Goal: Task Accomplishment & Management: Manage account settings

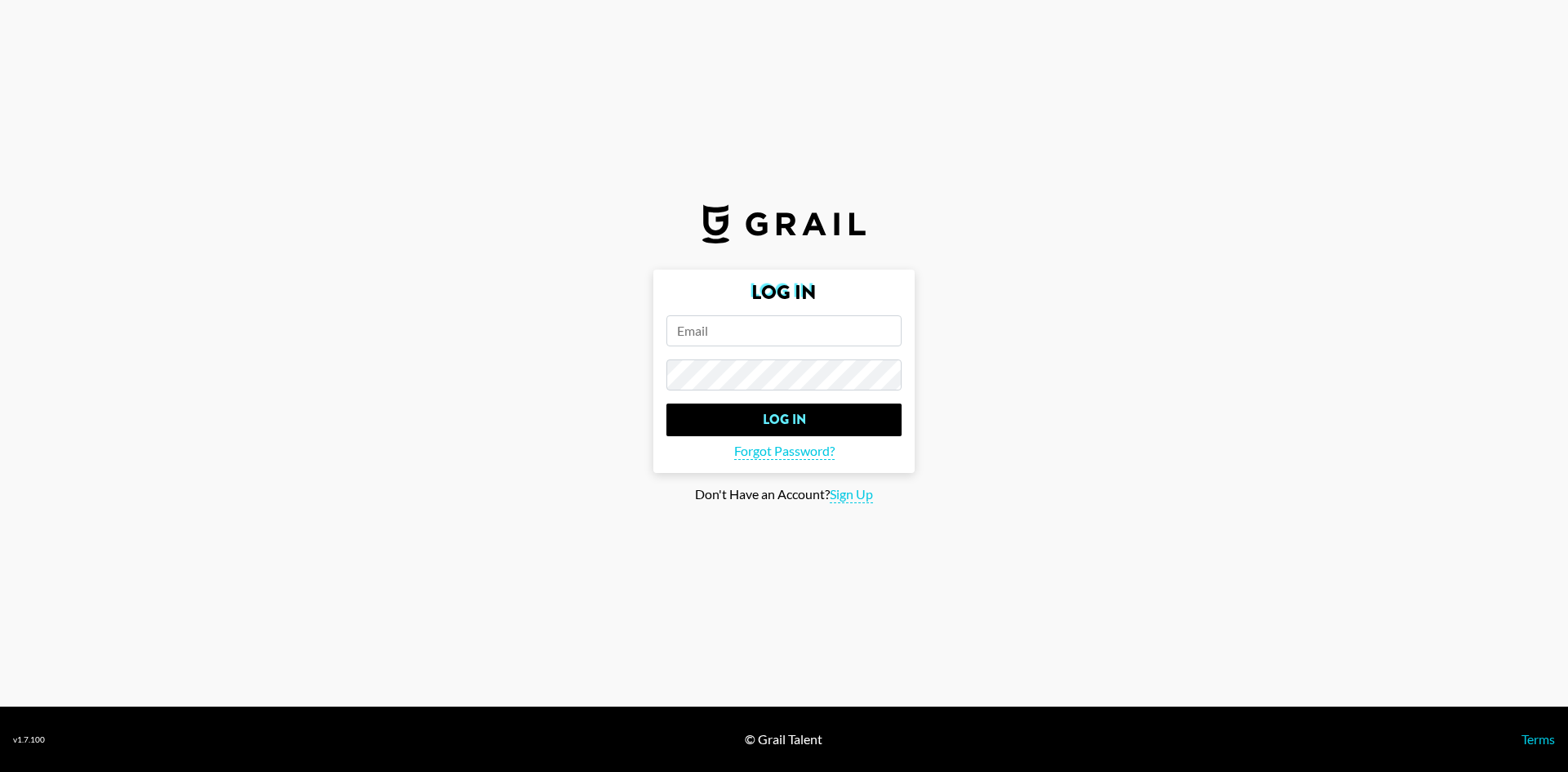
click at [755, 335] on input "email" at bounding box center [784, 331] width 235 height 31
click at [720, 336] on input "email" at bounding box center [784, 331] width 235 height 31
click at [771, 451] on span "Forgot Password?" at bounding box center [784, 451] width 101 height 17
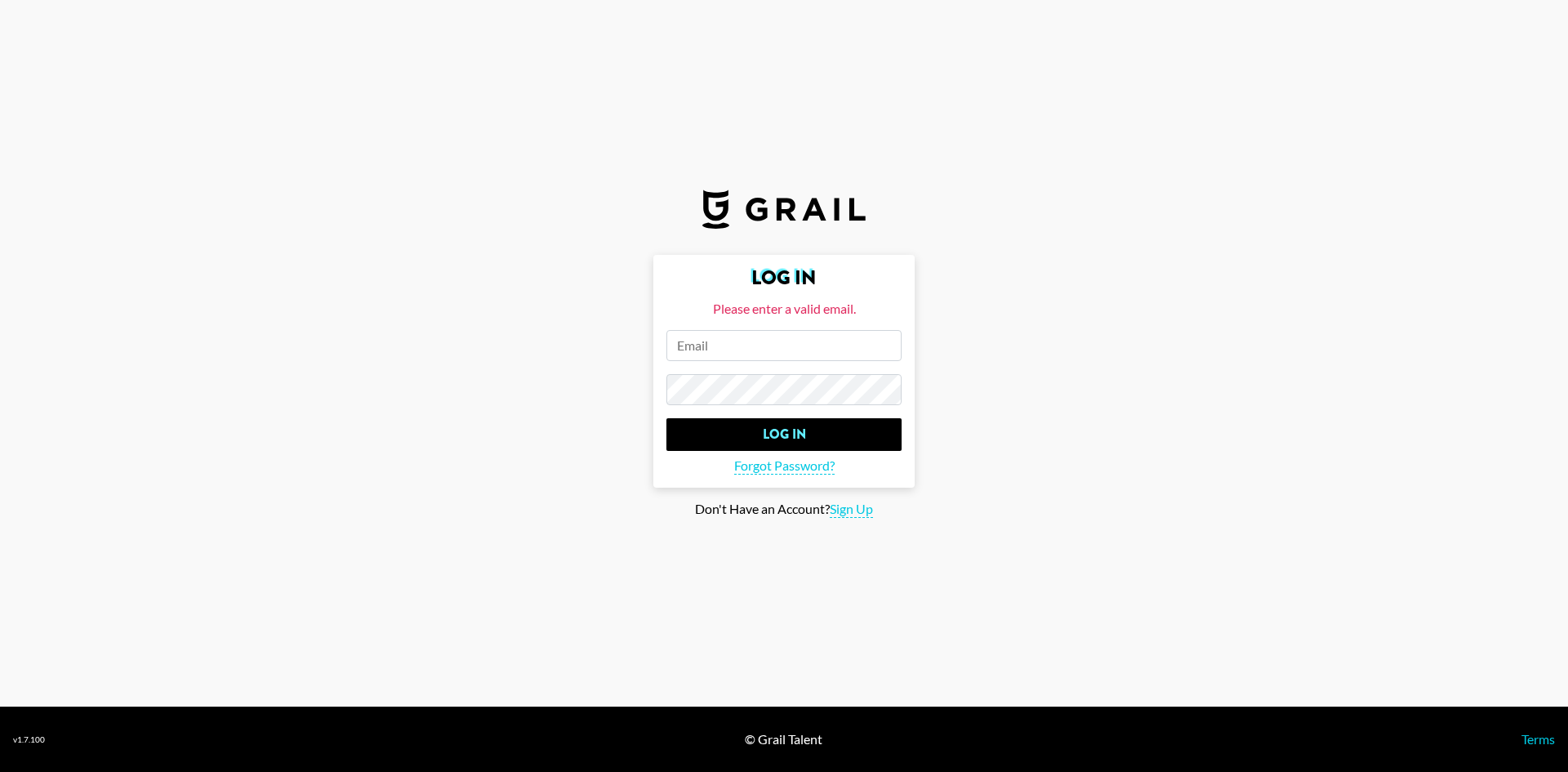
click at [753, 341] on input "email" at bounding box center [784, 345] width 235 height 31
paste input "[PERSON_NAME][EMAIL_ADDRESS][PERSON_NAME][DOMAIN_NAME]"
type input "[PERSON_NAME][EMAIL_ADDRESS][PERSON_NAME][DOMAIN_NAME]"
click at [818, 465] on span "Forgot Password?" at bounding box center [784, 466] width 101 height 17
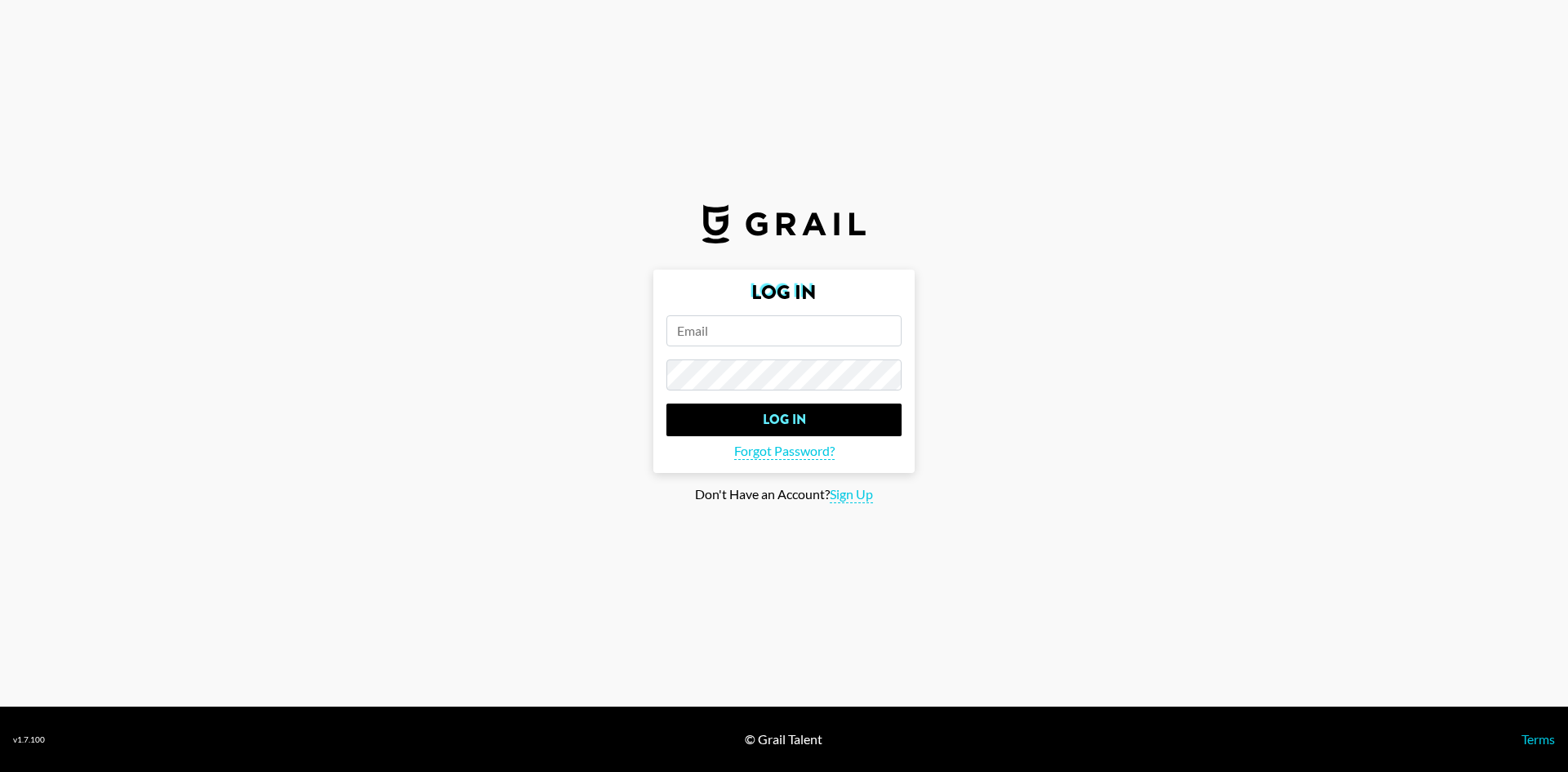
type input "[PERSON_NAME][EMAIL_ADDRESS][PERSON_NAME][DOMAIN_NAME]"
click at [989, 290] on main "Log In [PERSON_NAME][EMAIL_ADDRESS][PERSON_NAME][DOMAIN_NAME] Log In Forgot Pas…" at bounding box center [784, 386] width 1542 height 234
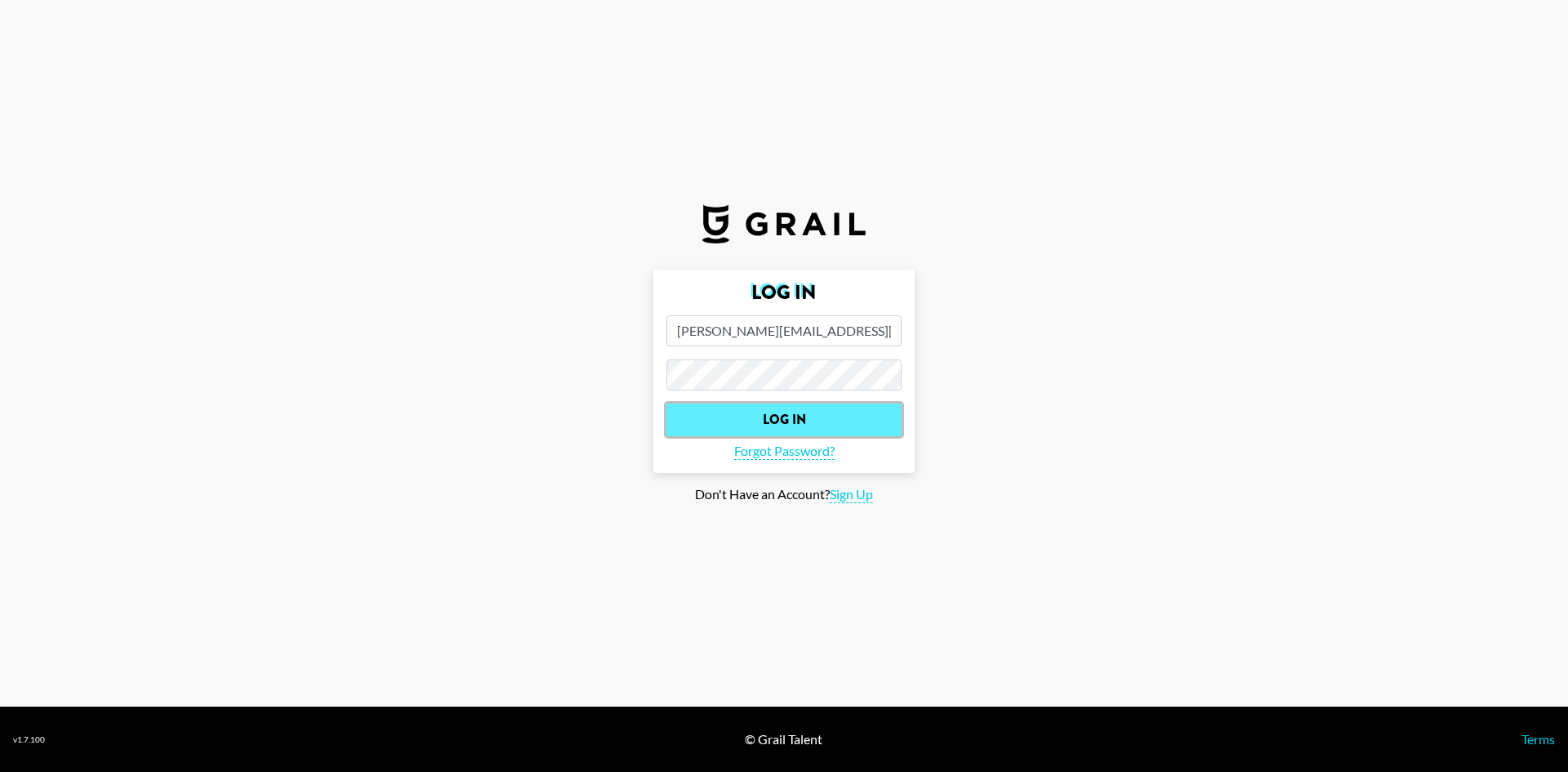
click at [842, 413] on input "Log In" at bounding box center [784, 420] width 235 height 33
